Goal: Register for event/course

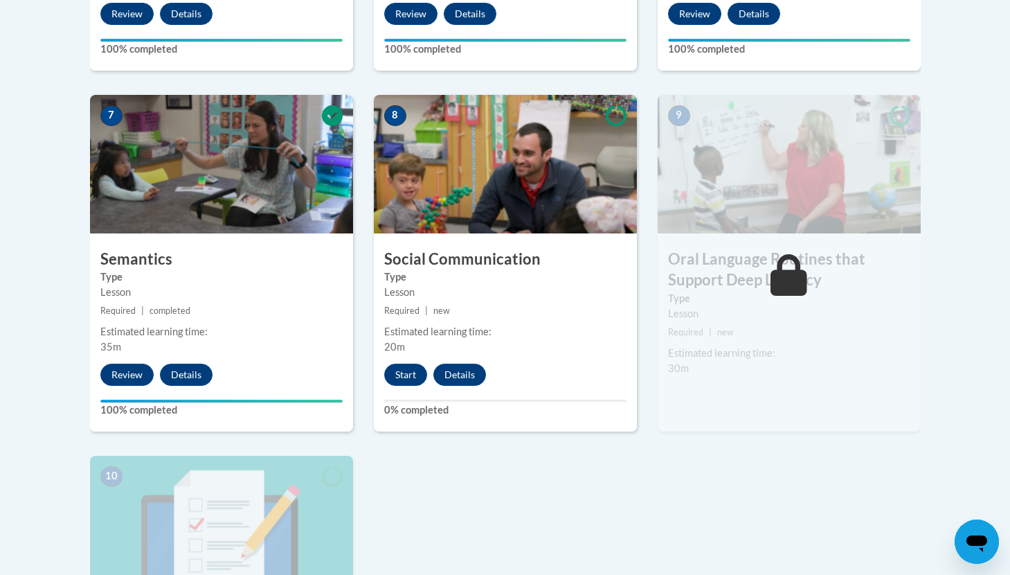
scroll to position [1126, 0]
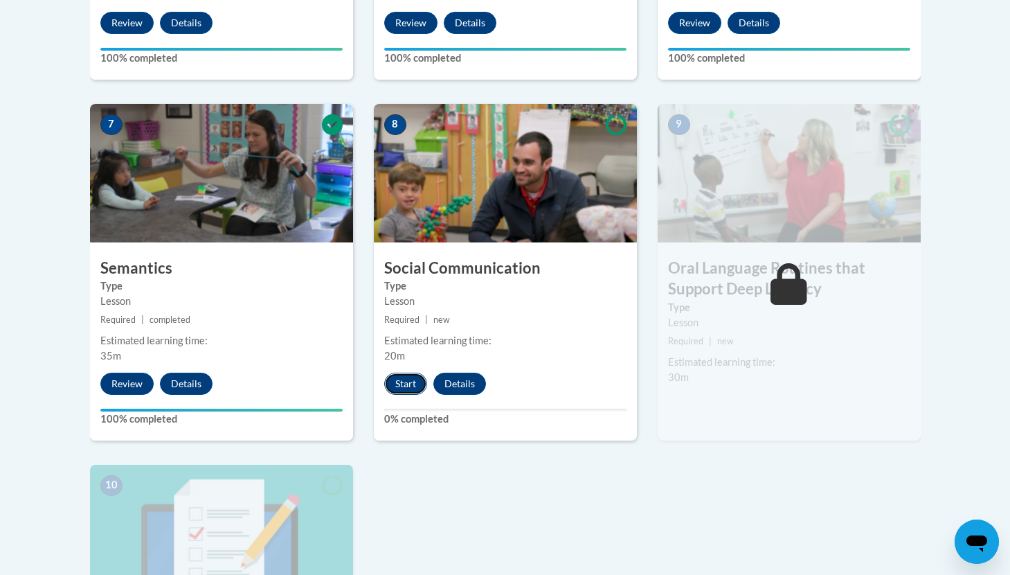
click at [404, 380] on button "Start" at bounding box center [405, 384] width 43 height 22
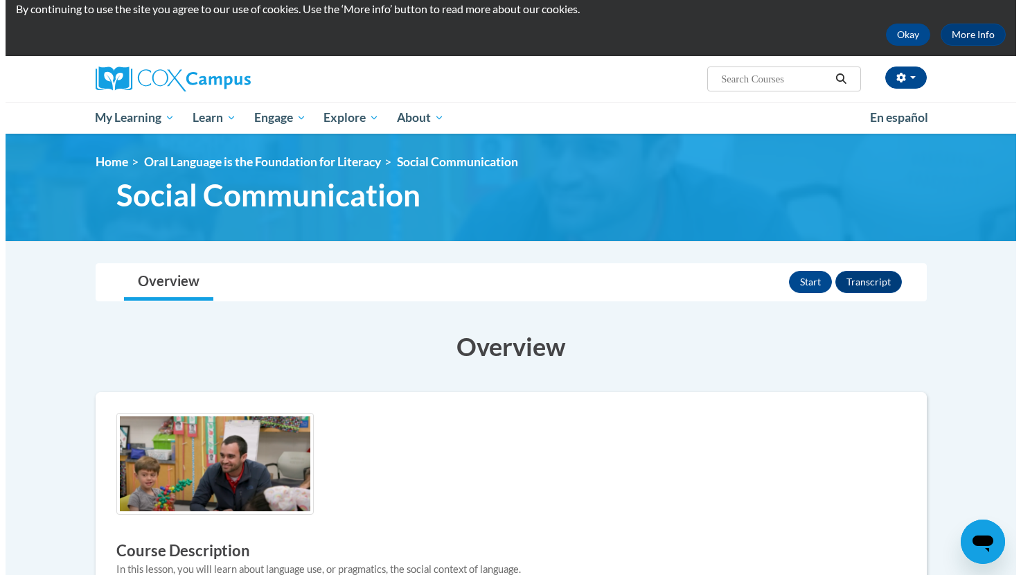
scroll to position [139, 0]
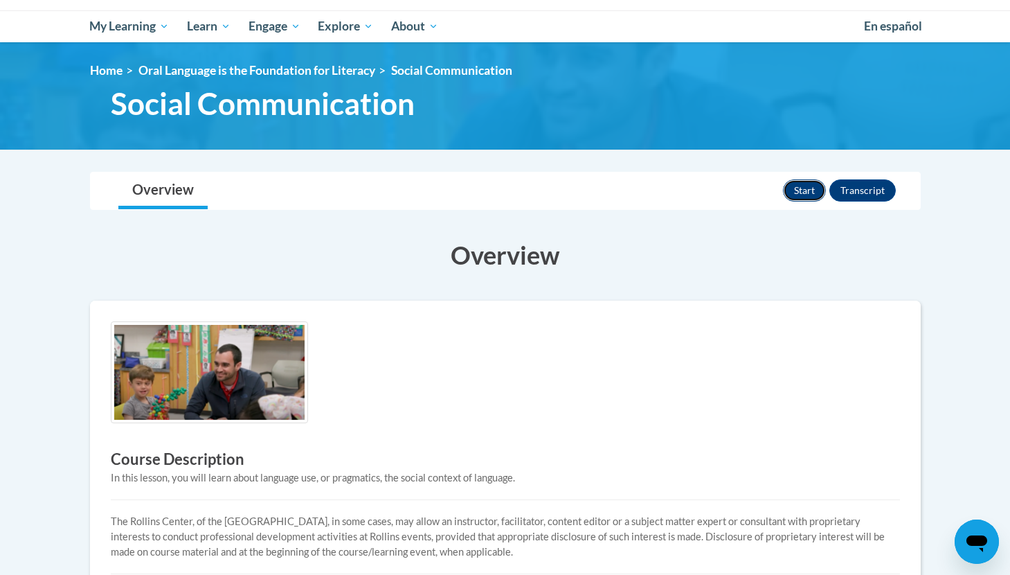
click at [808, 185] on button "Start" at bounding box center [804, 190] width 43 height 22
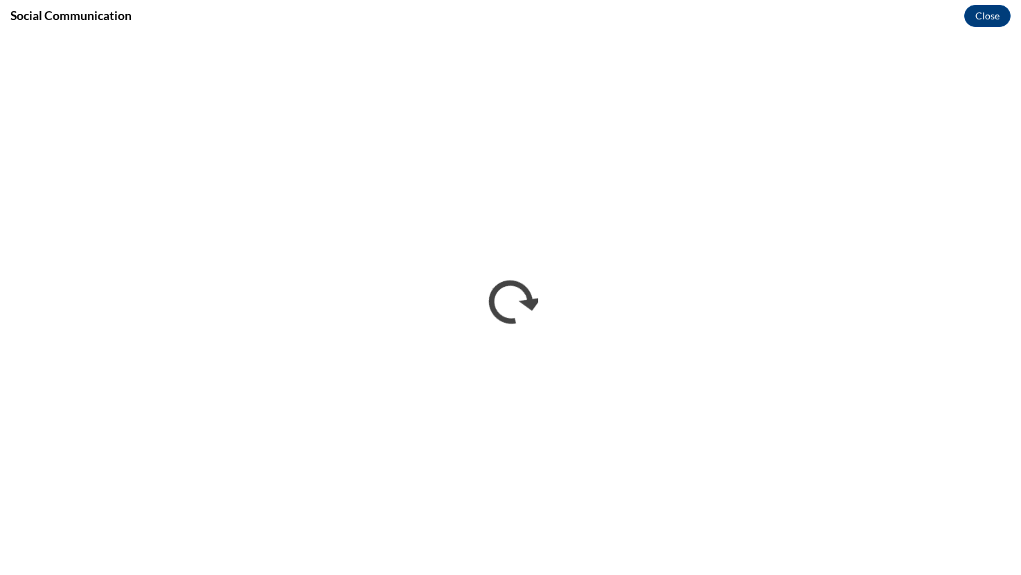
scroll to position [0, 0]
